Goal: Task Accomplishment & Management: Manage account settings

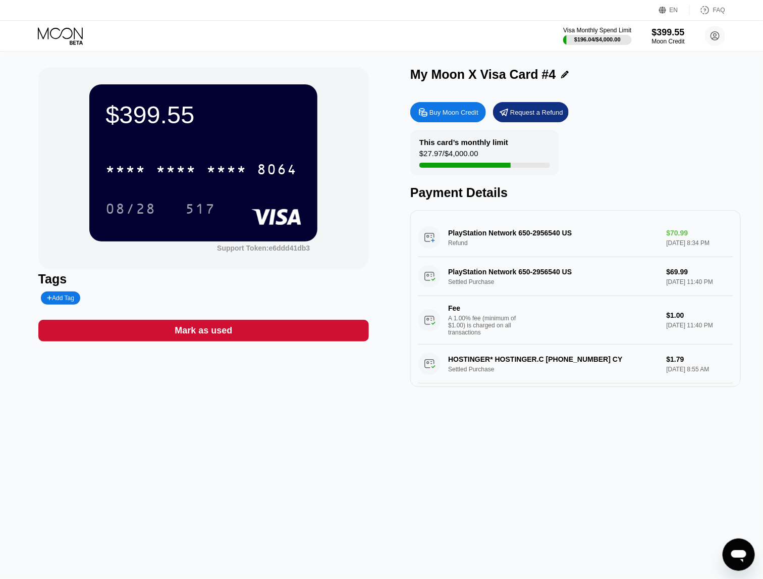
drag, startPoint x: 513, startPoint y: 237, endPoint x: 571, endPoint y: 238, distance: 57.6
click at [541, 237] on div "PlayStation Network 650-2956540 US Refund $70.99 [DATE] 8:34 PM" at bounding box center [576, 237] width 315 height 39
click at [61, 29] on icon at bounding box center [61, 36] width 47 height 18
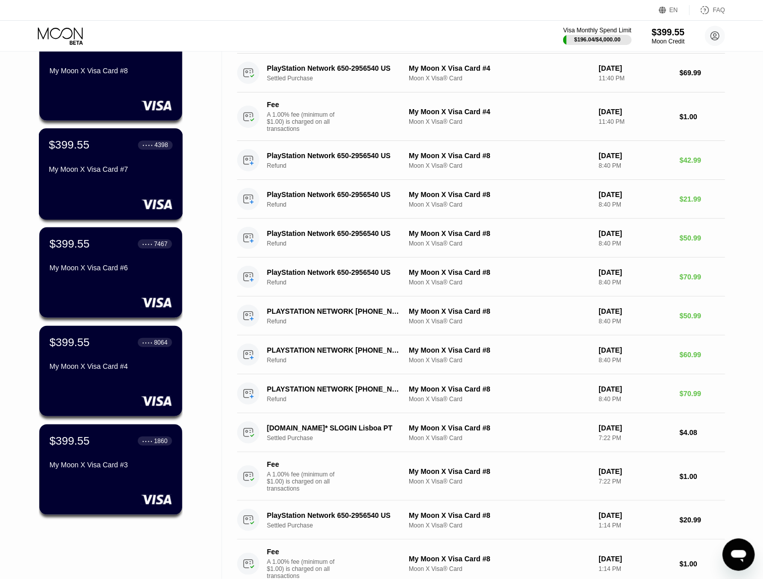
scroll to position [126, 0]
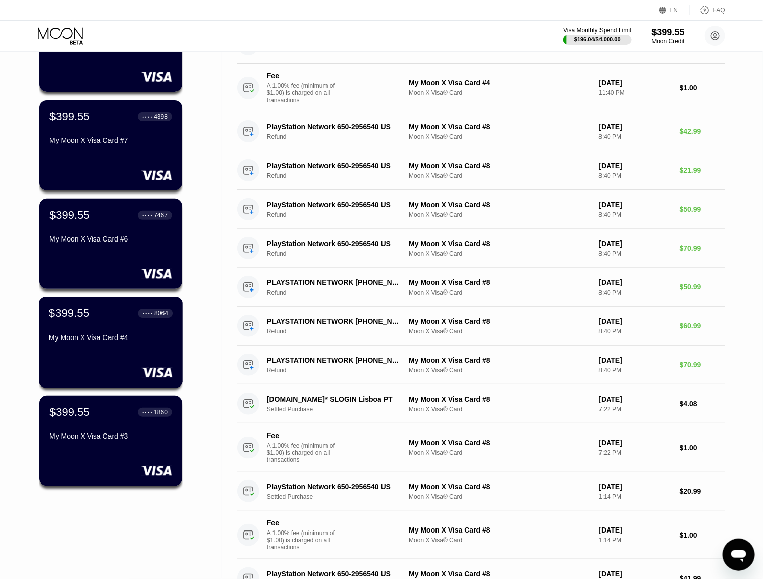
click at [121, 345] on div "My Moon X Visa Card #4" at bounding box center [111, 339] width 124 height 12
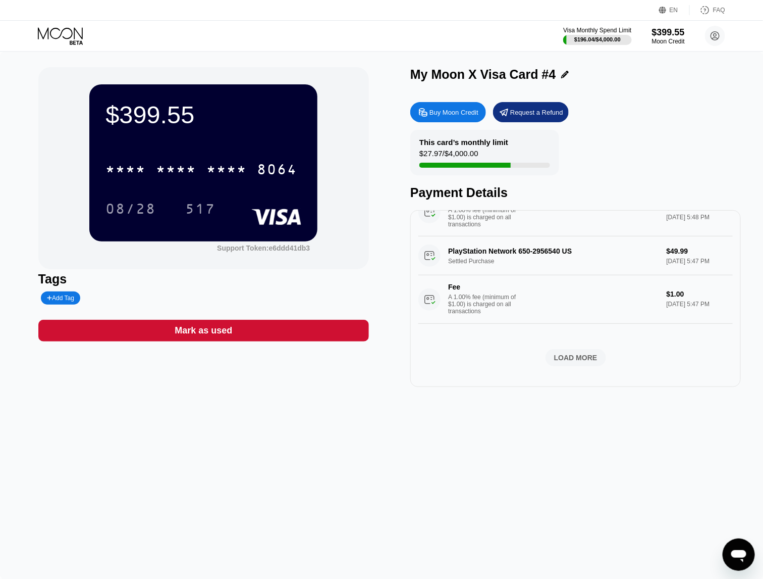
scroll to position [733, 0]
click at [546, 349] on div "LOAD MORE" at bounding box center [576, 357] width 61 height 17
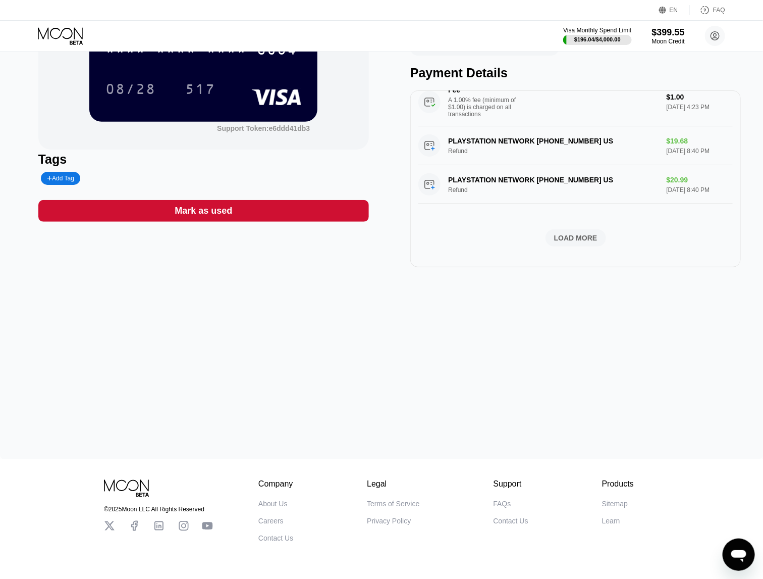
scroll to position [0, 0]
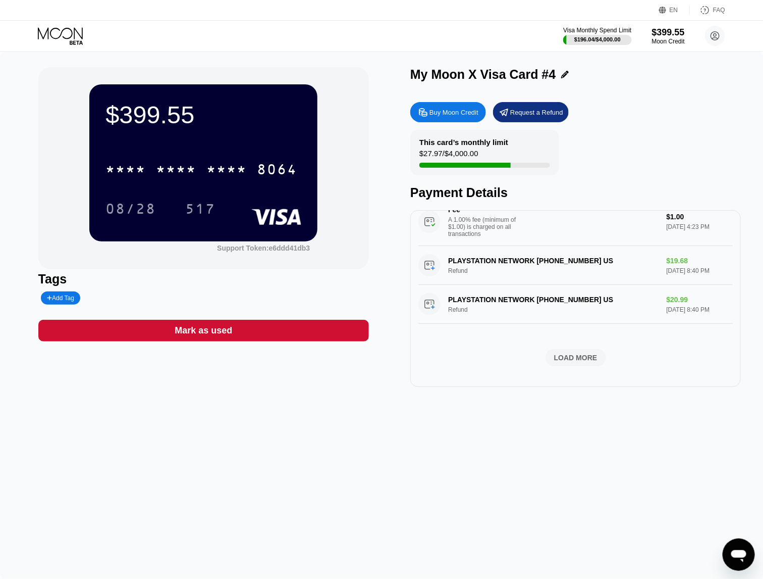
click at [210, 325] on div "Mark as used" at bounding box center [203, 331] width 331 height 22
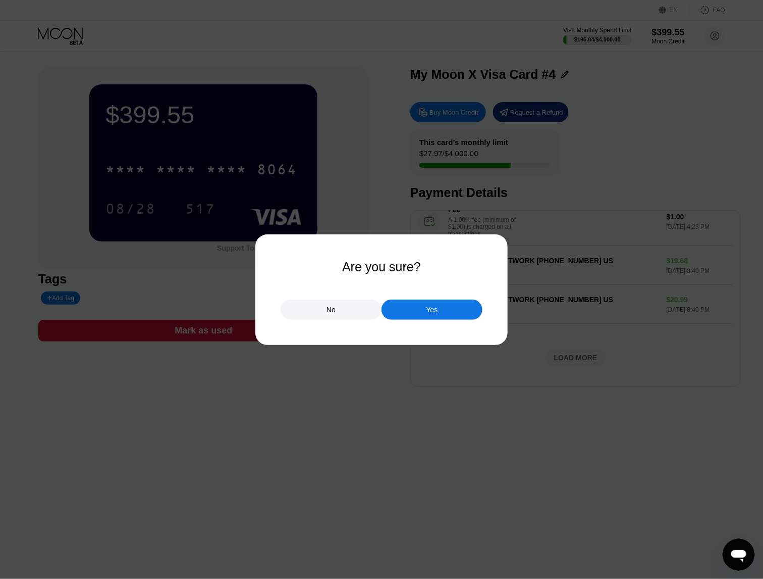
click at [403, 312] on div "Yes" at bounding box center [432, 309] width 101 height 20
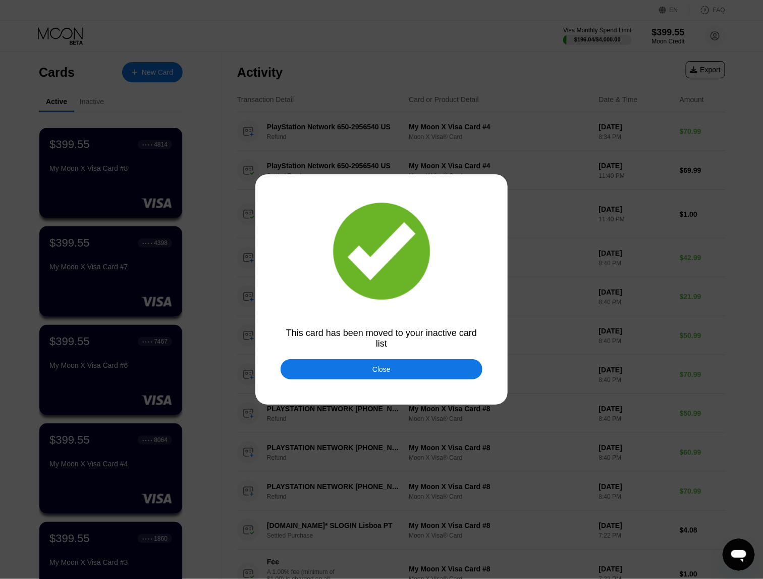
click at [374, 377] on div "Close" at bounding box center [382, 369] width 202 height 20
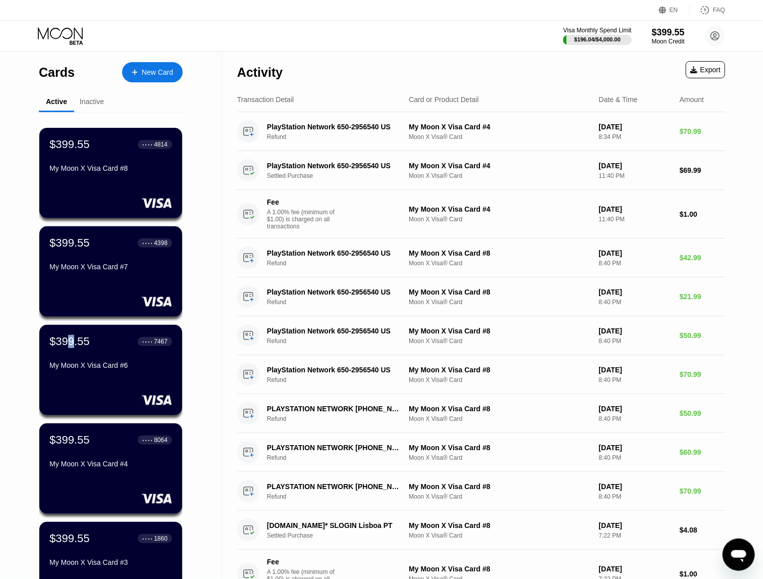
click at [72, 348] on div "$399.55" at bounding box center [69, 341] width 40 height 13
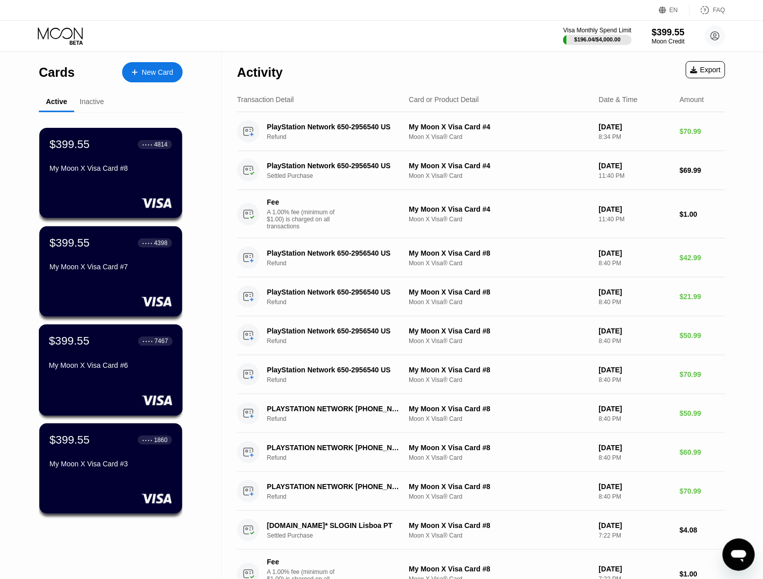
drag, startPoint x: 72, startPoint y: 348, endPoint x: 88, endPoint y: 366, distance: 23.9
click at [88, 366] on div "My Moon X Visa Card #6" at bounding box center [111, 365] width 124 height 8
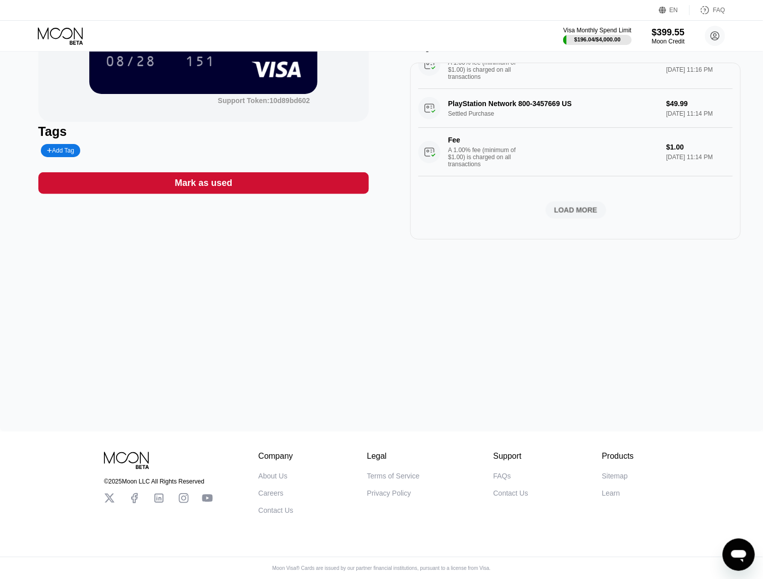
scroll to position [155, 0]
click at [559, 206] on div "LOAD MORE" at bounding box center [575, 210] width 43 height 9
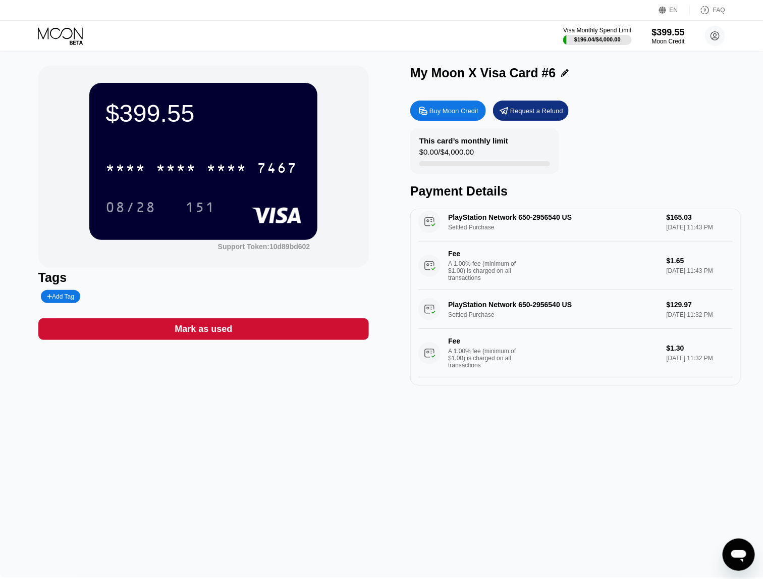
scroll to position [0, 0]
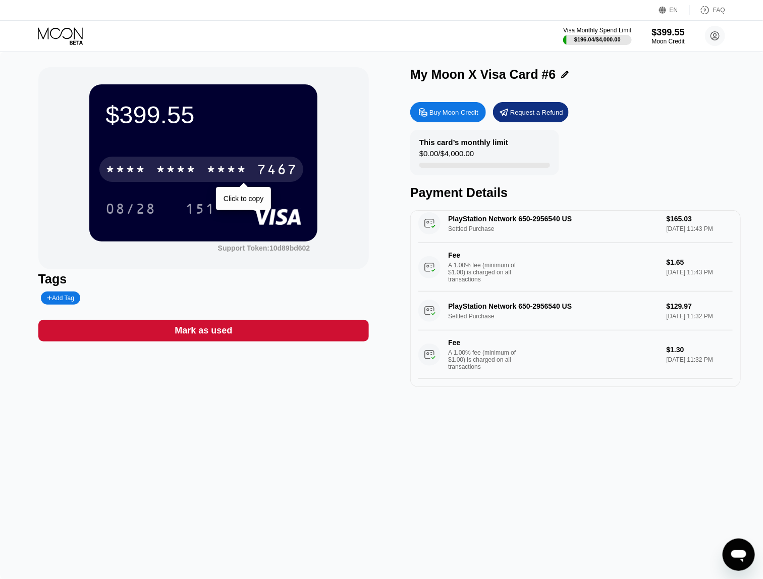
drag, startPoint x: 223, startPoint y: 174, endPoint x: 195, endPoint y: 175, distance: 28.3
click at [223, 174] on div "* * * *" at bounding box center [227, 171] width 40 height 16
drag, startPoint x: 187, startPoint y: 175, endPoint x: 165, endPoint y: 197, distance: 32.1
click at [187, 175] on div "6500" at bounding box center [176, 171] width 40 height 16
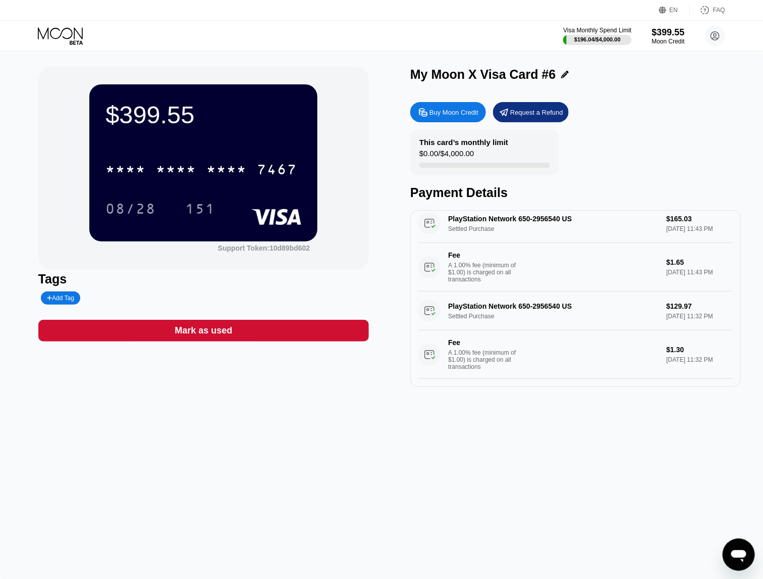
click at [60, 40] on div "Visa Monthly Spend Limit $196.04 / $4,000.00 $399.55 Moon Credit alirezakp1105@…" at bounding box center [381, 36] width 763 height 30
click at [64, 38] on icon at bounding box center [60, 33] width 45 height 12
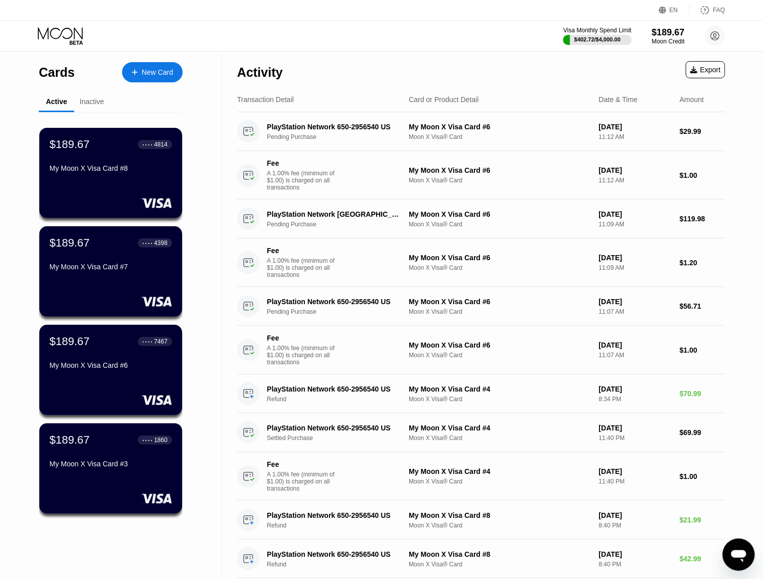
click at [131, 26] on div "Visa Monthly Spend Limit $402.72 / $4,000.00 $189.67 Moon Credit alirezakp1105@…" at bounding box center [381, 36] width 763 height 30
click at [145, 258] on div "$189.67 ● ● ● ● 4398 My Moon X Visa Card #7" at bounding box center [110, 255] width 123 height 38
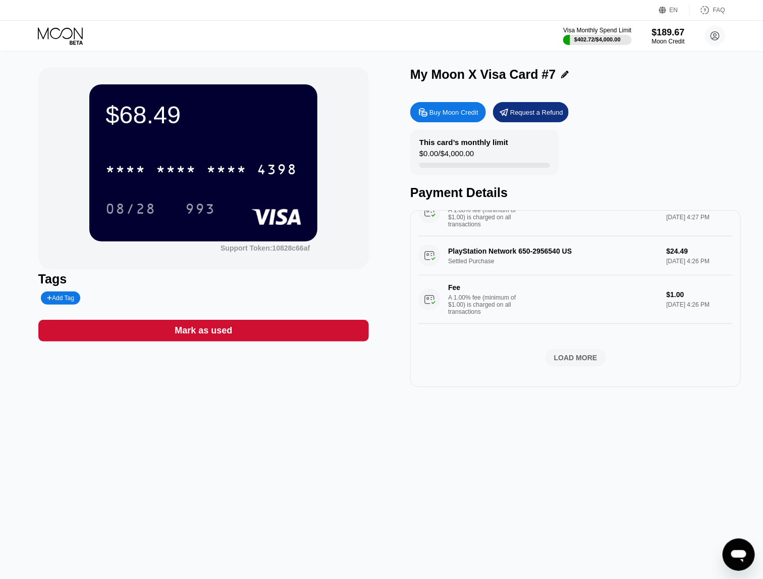
scroll to position [526, 0]
click at [567, 353] on div "LOAD MORE" at bounding box center [575, 357] width 43 height 9
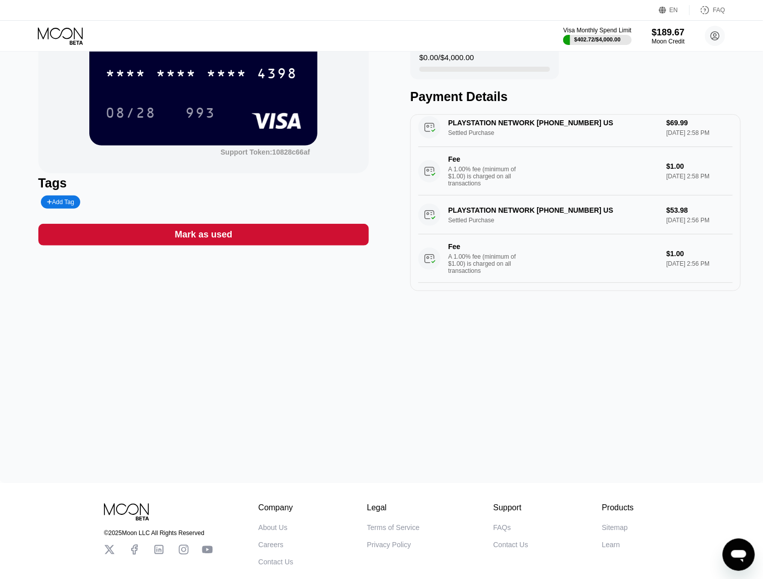
scroll to position [0, 0]
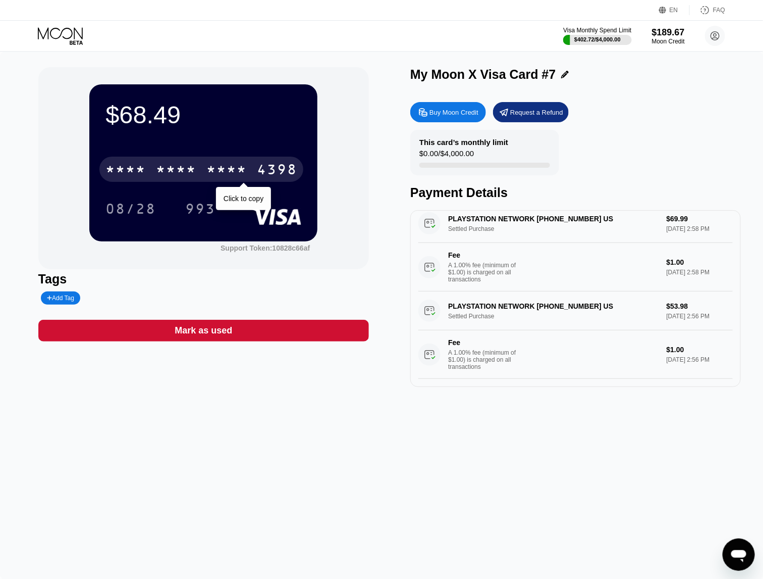
click at [256, 177] on div "* * * * * * * * * * * * 4398" at bounding box center [201, 169] width 204 height 25
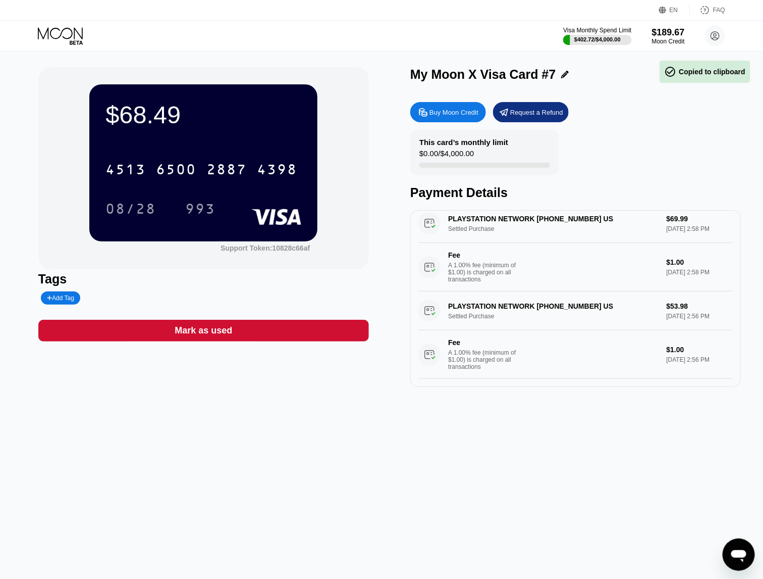
click at [388, 264] on div "$68.49 4513 6500 2887 4398 08/28 993 Support Token: 10828c66af Tags Add Tag Mar…" at bounding box center [381, 227] width 687 height 320
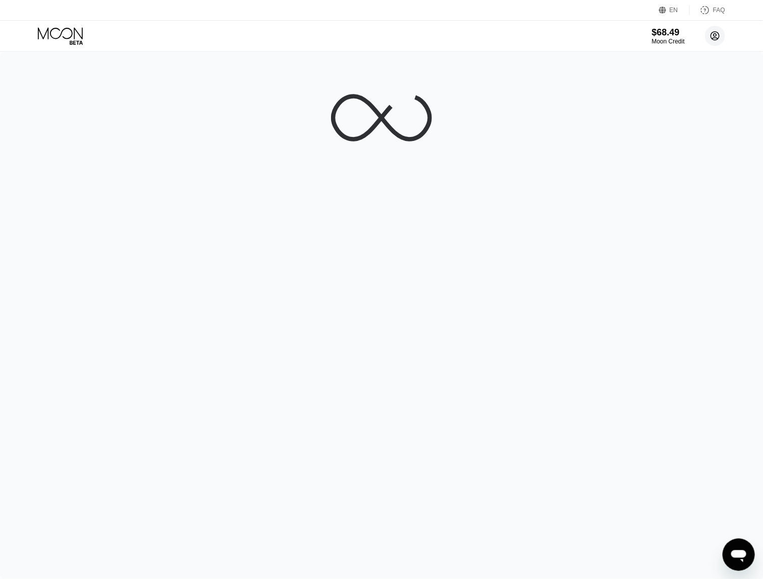
click at [711, 41] on circle at bounding box center [715, 36] width 20 height 20
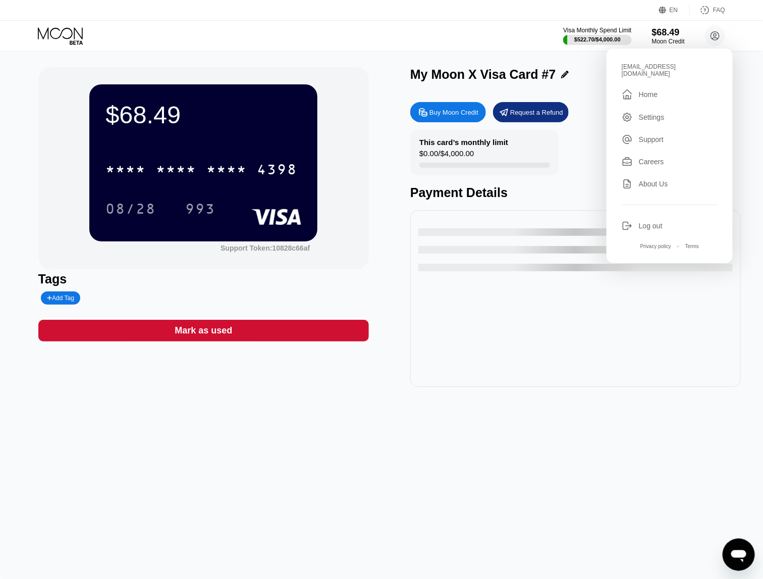
click at [664, 220] on div "Log out" at bounding box center [670, 225] width 96 height 11
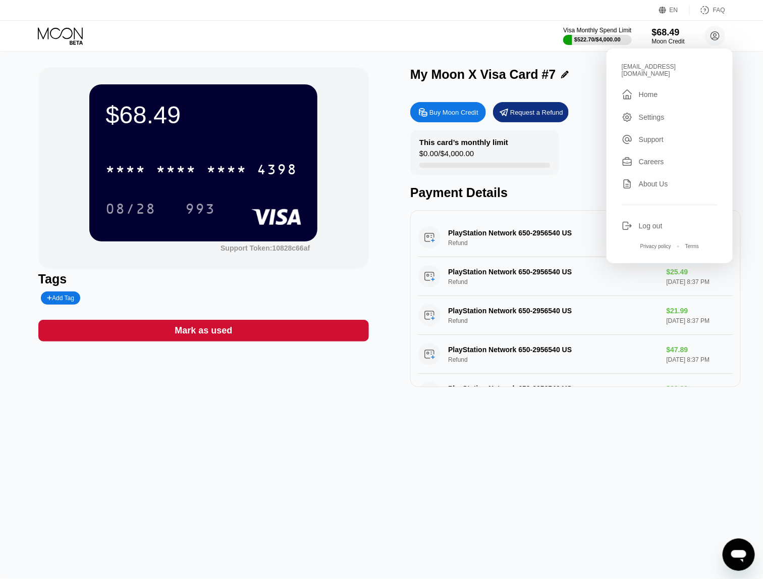
click at [574, 387] on div "PlayStation Network 650-2956540 US Refund $40.99 Sep 11, 2025 8:37 PM PlayStati…" at bounding box center [575, 298] width 331 height 177
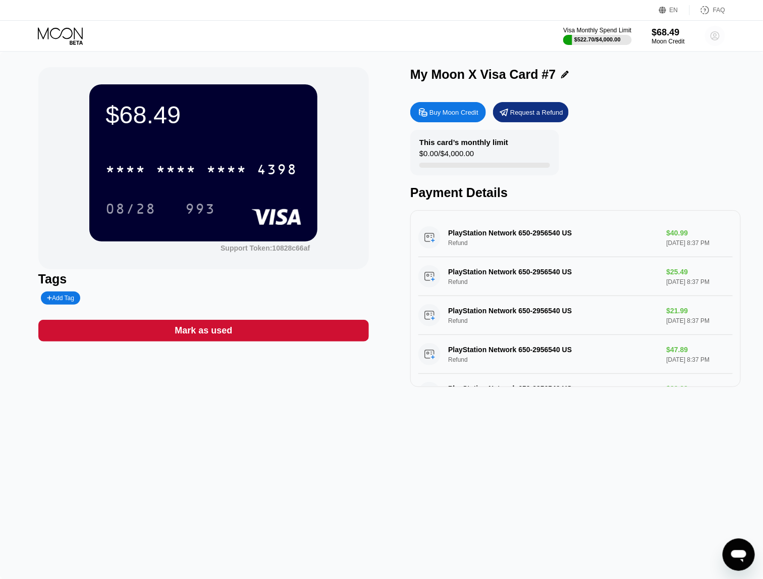
click at [716, 33] on icon at bounding box center [716, 36] width 6 height 6
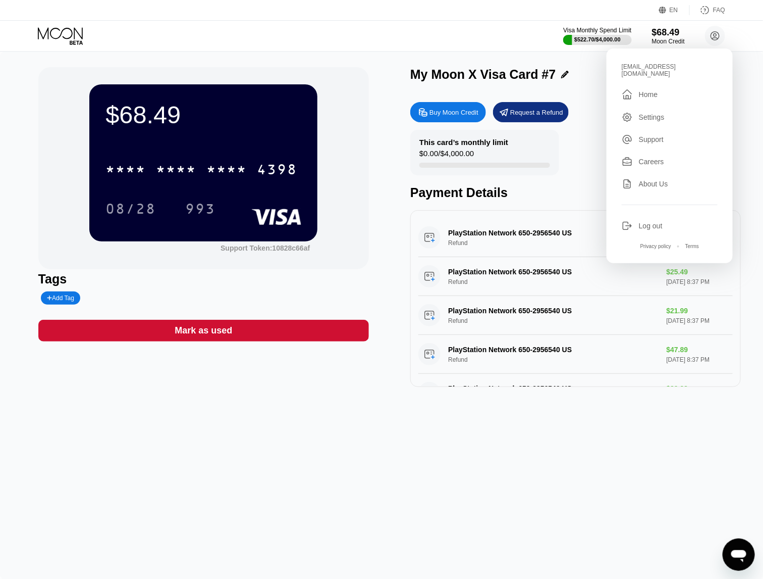
click at [659, 222] on div "Log out" at bounding box center [651, 226] width 24 height 8
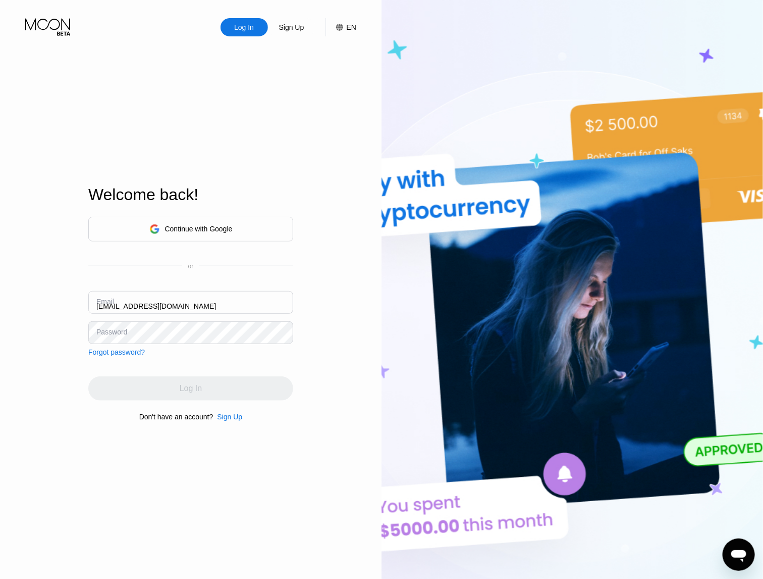
drag, startPoint x: 533, startPoint y: 109, endPoint x: 515, endPoint y: 126, distance: 25.4
click at [534, 109] on img at bounding box center [573, 318] width 382 height 637
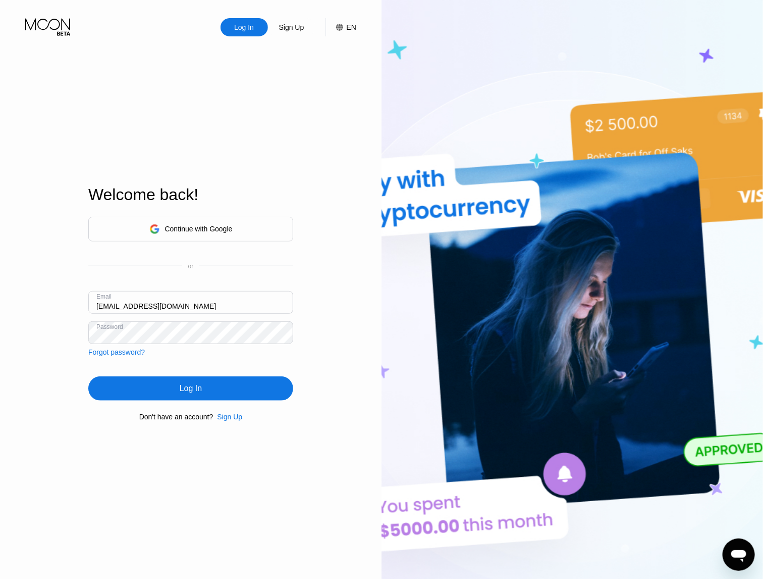
click at [199, 298] on input "[EMAIL_ADDRESS][DOMAIN_NAME]" at bounding box center [190, 302] width 205 height 23
type input "[EMAIL_ADDRESS][DOMAIN_NAME]"
click at [175, 387] on div "Log In" at bounding box center [190, 388] width 205 height 24
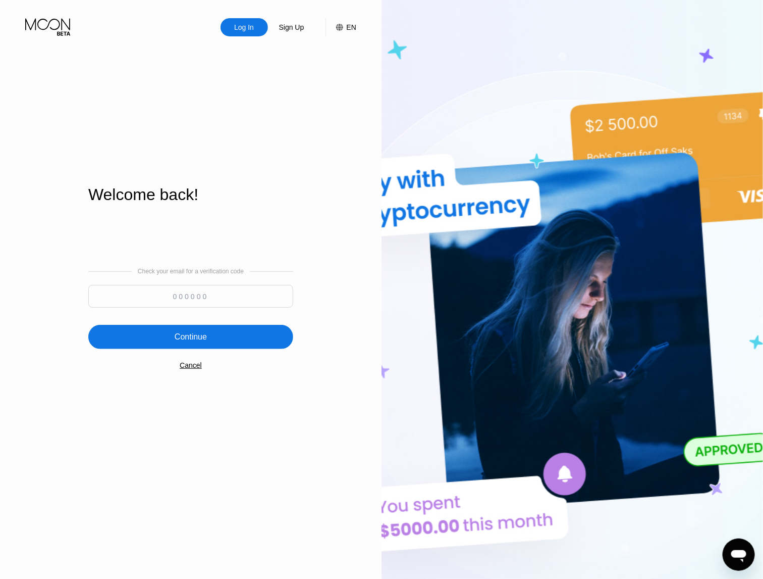
click at [190, 323] on div "Check your email for a verification code Continue Cancel" at bounding box center [190, 318] width 205 height 205
click at [197, 301] on input at bounding box center [190, 296] width 205 height 23
paste input "416165"
type input "416165"
click at [197, 336] on div "Continue" at bounding box center [191, 337] width 32 height 10
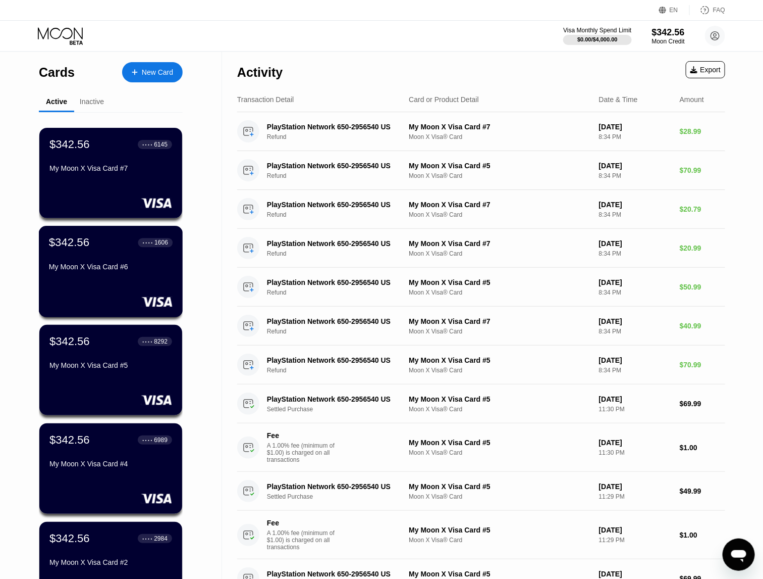
click at [126, 281] on div "$342.56 ● ● ● ● 1606 My Moon X Visa Card #6" at bounding box center [111, 271] width 144 height 91
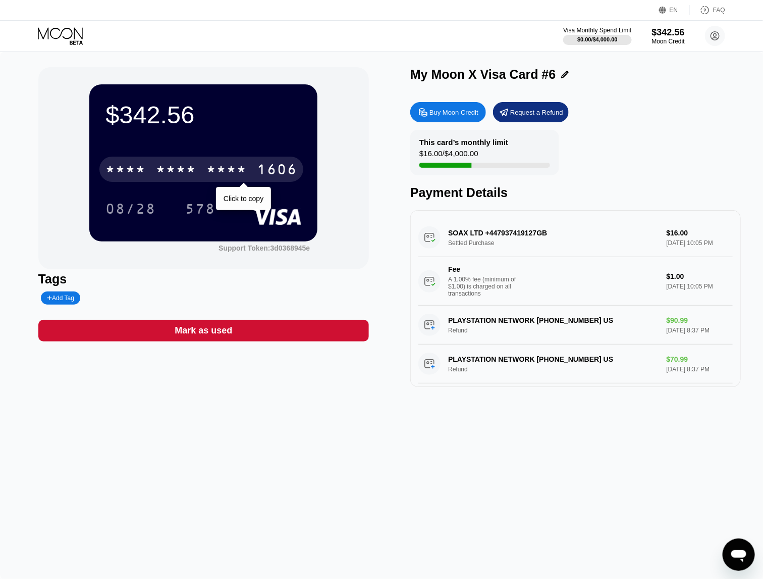
click at [218, 175] on div "* * * *" at bounding box center [227, 171] width 40 height 16
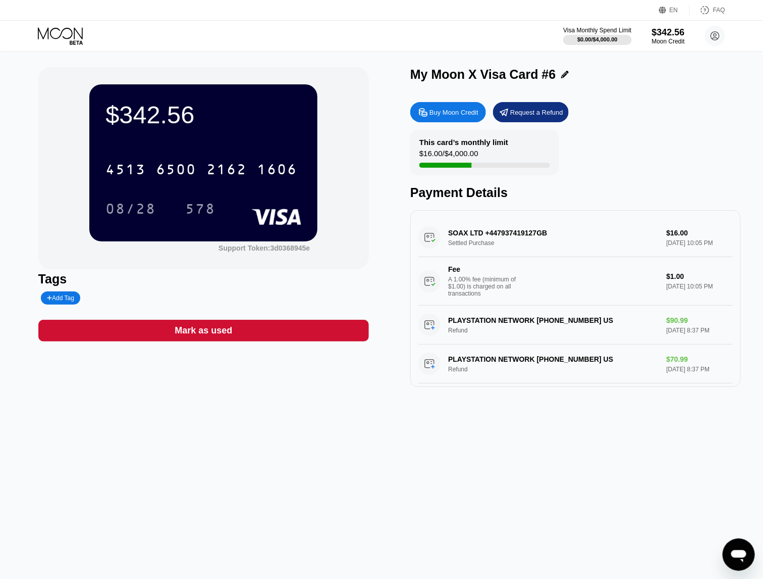
click at [421, 419] on div "$342.56 4513 6500 2162 1606 08/28 578 Support Token: 3d0368945e Tags Add Tag Ma…" at bounding box center [381, 315] width 763 height 527
click at [505, 438] on div "$342.56 4513 6500 2162 1606 08/28 578 Support Token: 3d0368945e Tags Add Tag Ma…" at bounding box center [381, 315] width 763 height 527
